Goal: Complete application form

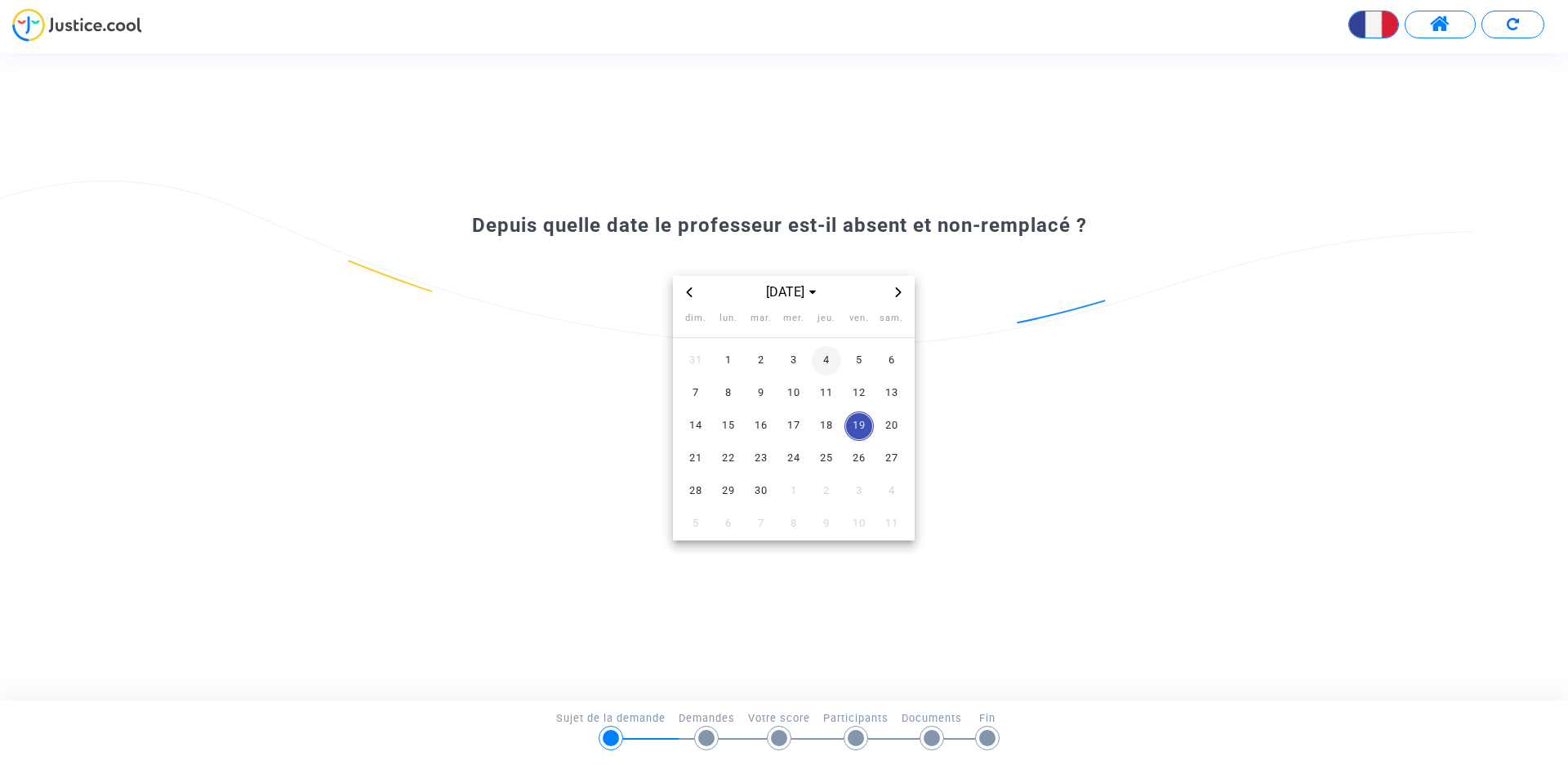
click at [826, 363] on span "4" at bounding box center [826, 361] width 30 height 30
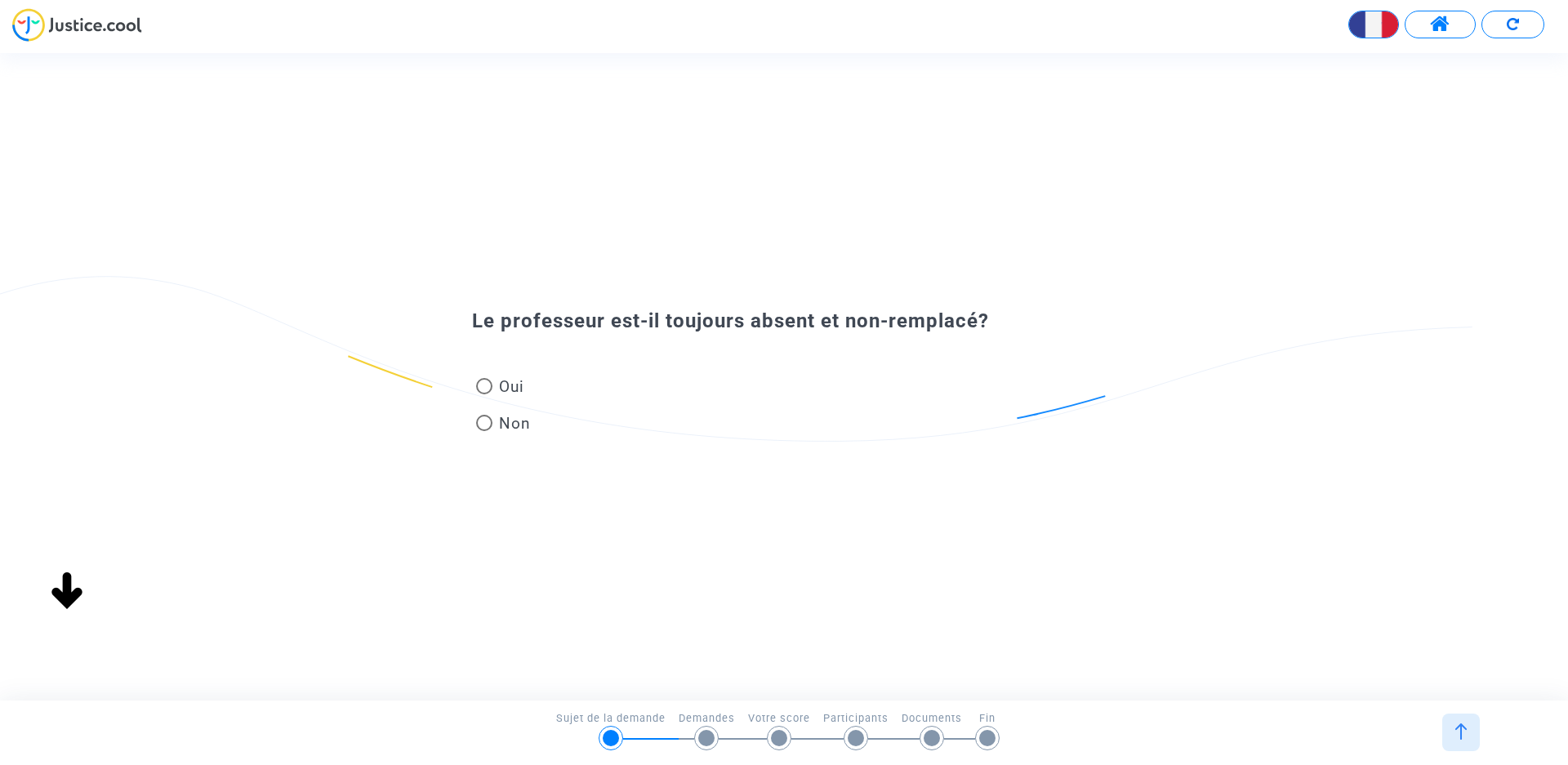
click at [480, 387] on span at bounding box center [484, 385] width 16 height 16
click at [483, 395] on input "Oui" at bounding box center [483, 395] width 1 height 1
radio input "true"
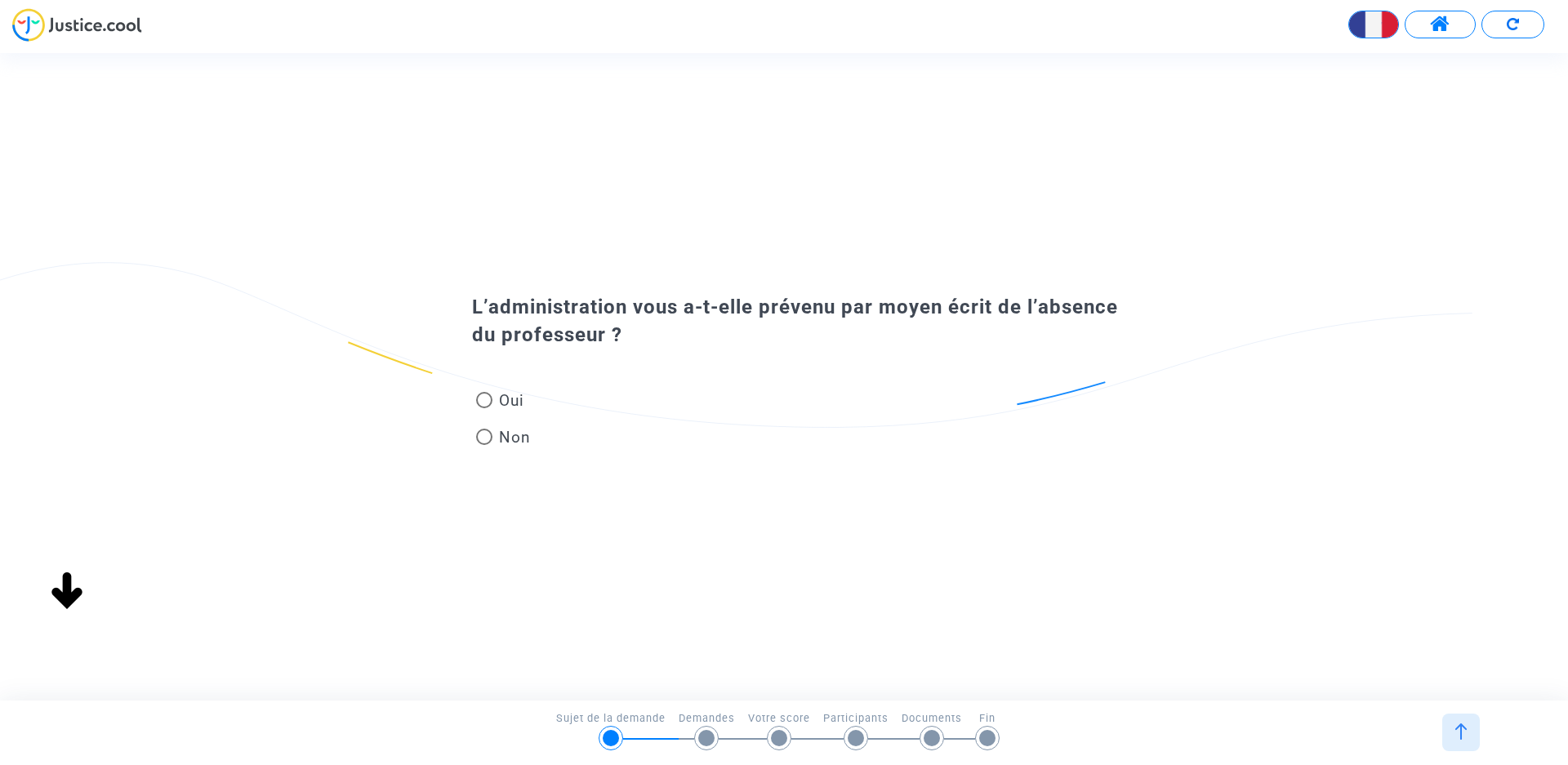
click at [485, 404] on span at bounding box center [484, 400] width 16 height 16
click at [484, 408] on input "Oui" at bounding box center [483, 408] width 1 height 1
radio input "true"
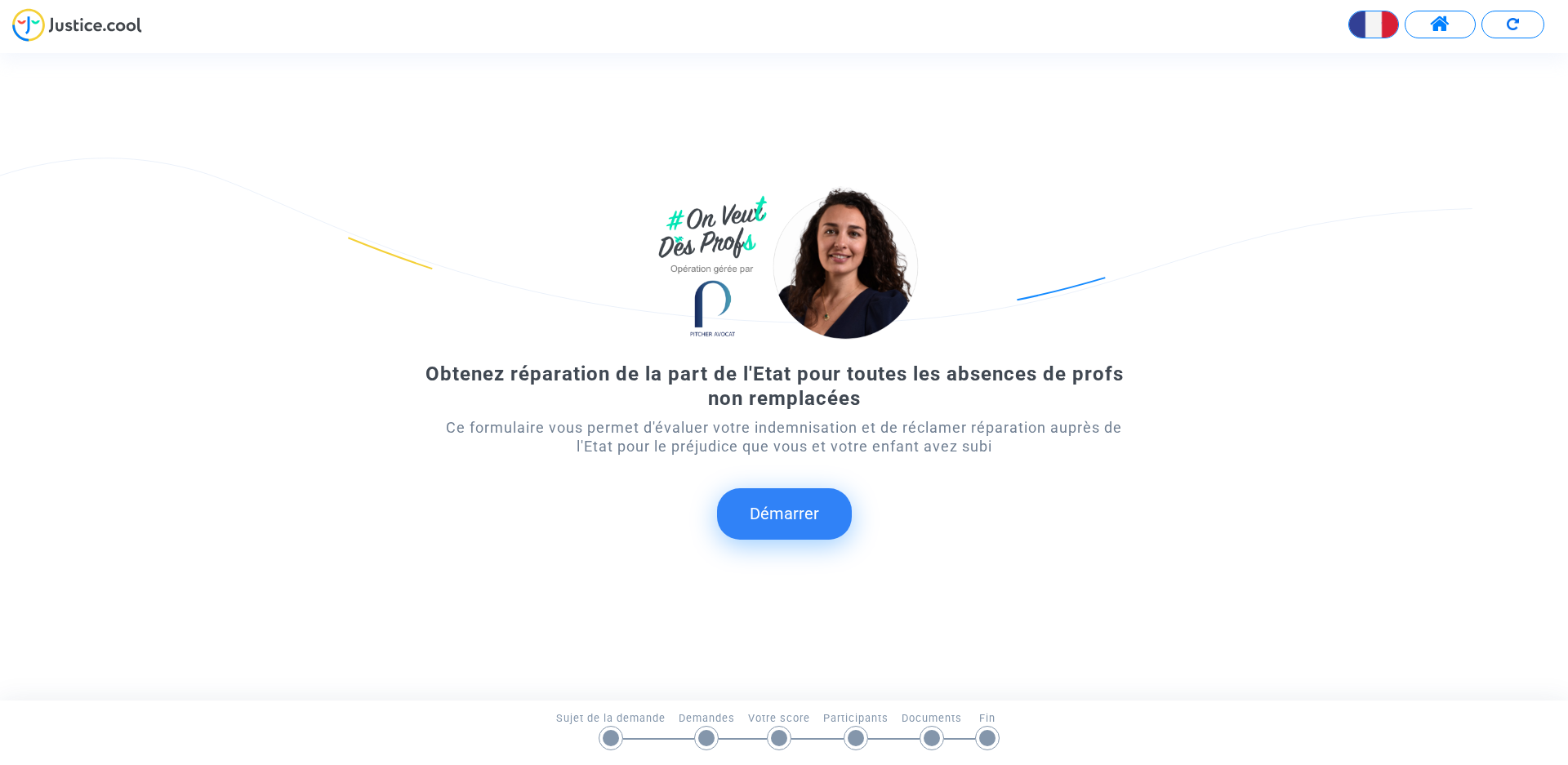
click at [778, 516] on button "Démarrer" at bounding box center [784, 514] width 135 height 51
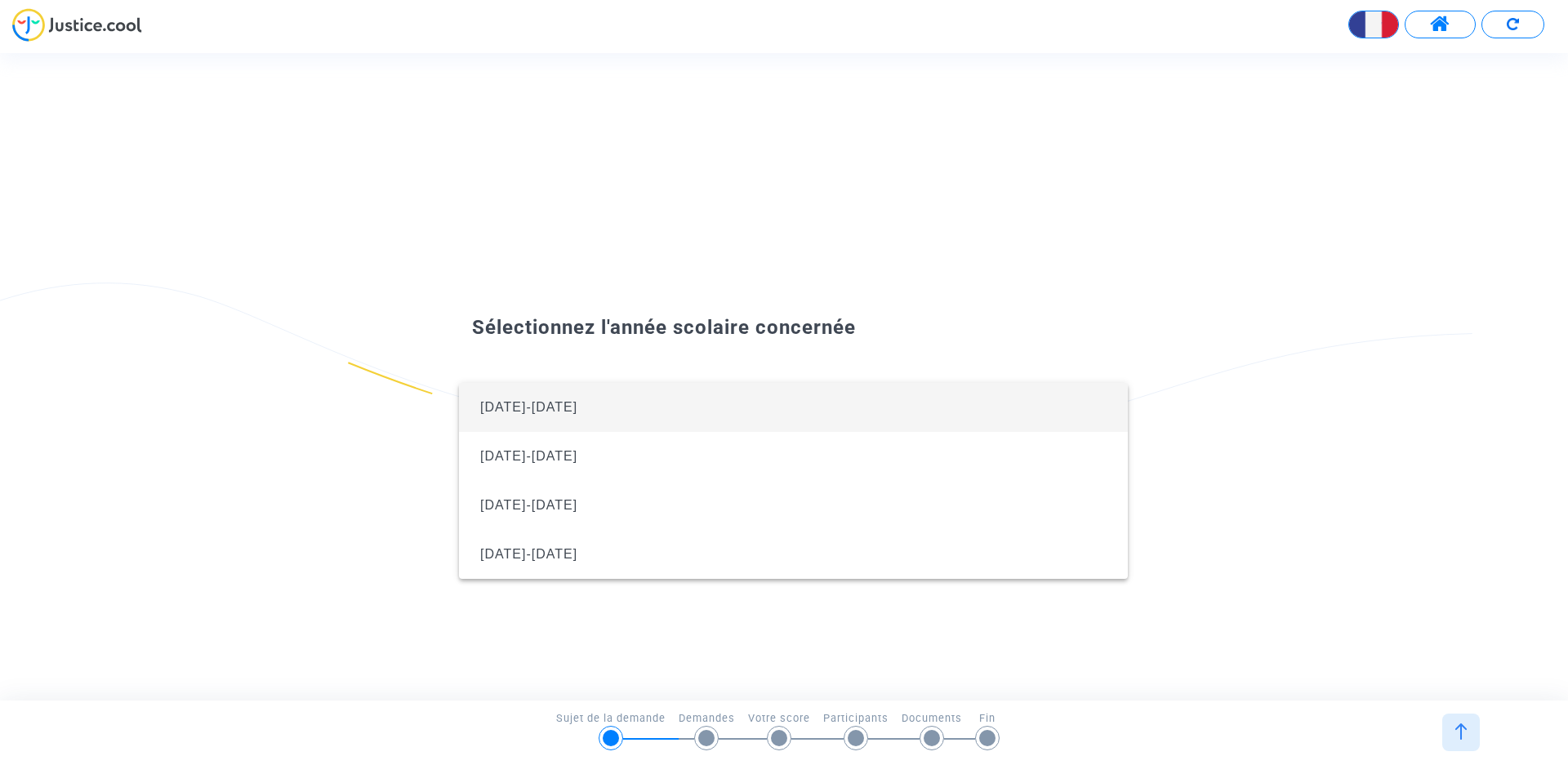
click at [349, 582] on div at bounding box center [784, 382] width 1568 height 765
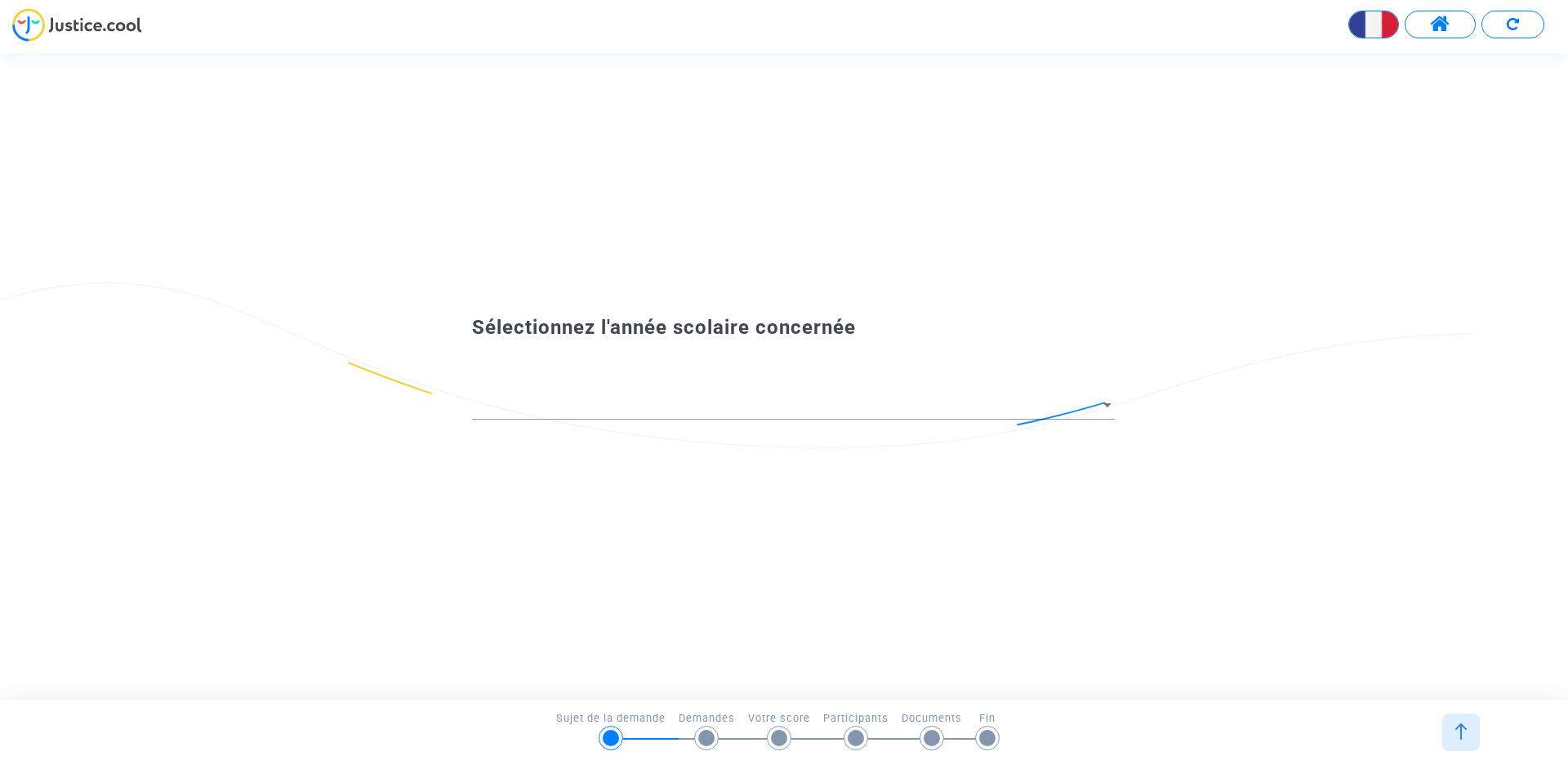
click at [653, 397] on span at bounding box center [786, 404] width 628 height 16
